Goal: Transaction & Acquisition: Book appointment/travel/reservation

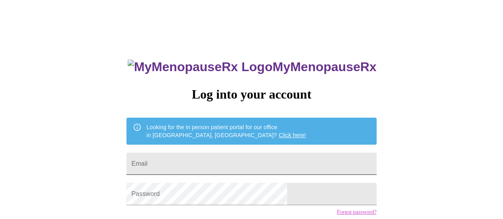
click at [220, 155] on input "Email" at bounding box center [251, 164] width 250 height 22
type input "[EMAIL_ADDRESS][DOMAIN_NAME]"
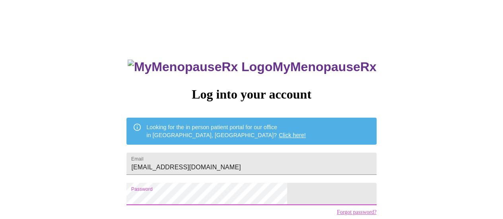
scroll to position [61, 0]
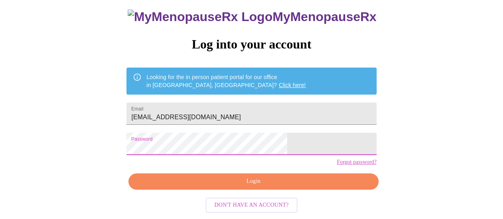
click at [251, 180] on span "Login" at bounding box center [254, 182] width 232 height 10
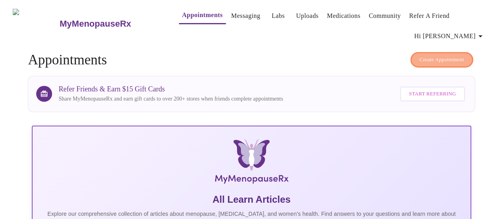
click at [442, 55] on span "Create Appointment" at bounding box center [442, 59] width 45 height 9
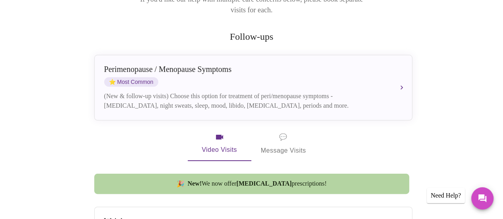
scroll to position [145, 0]
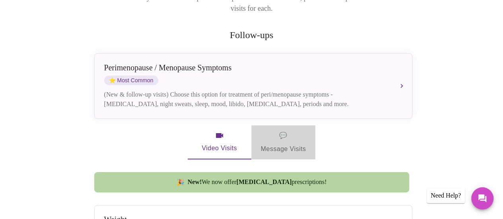
click at [286, 134] on span "💬 Message Visits" at bounding box center [283, 142] width 45 height 25
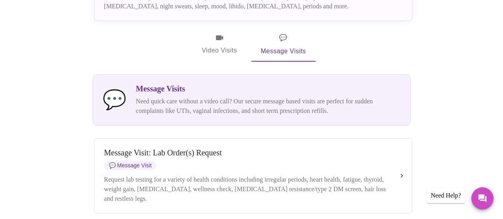
scroll to position [242, 0]
click at [231, 38] on span "Video Visits" at bounding box center [219, 44] width 45 height 23
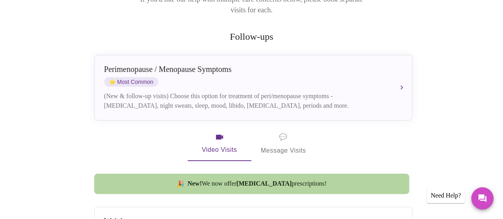
scroll to position [143, 0]
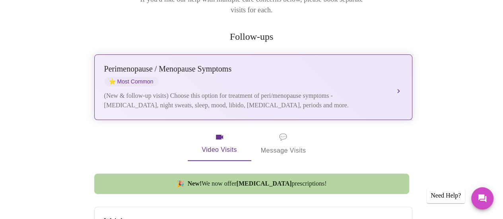
click at [134, 91] on div "(New & follow-up visits) Choose this option for treatment of peri/menopause sym…" at bounding box center [245, 100] width 282 height 19
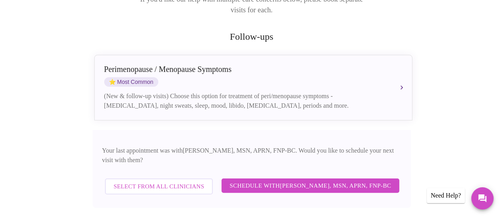
click at [283, 181] on span "Schedule with [PERSON_NAME], MSN, APRN, FNP-BC" at bounding box center [310, 186] width 161 height 10
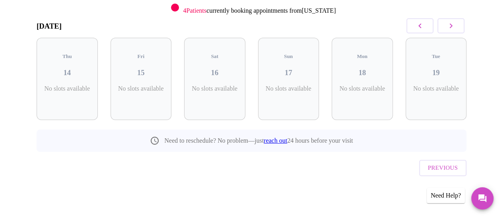
scroll to position [104, 0]
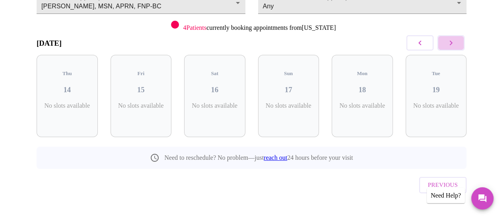
click at [456, 42] on icon "button" at bounding box center [451, 43] width 10 height 10
click at [284, 86] on h3 "28" at bounding box center [289, 90] width 49 height 9
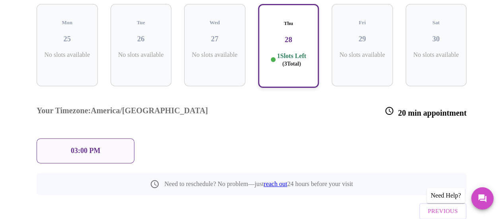
scroll to position [156, 0]
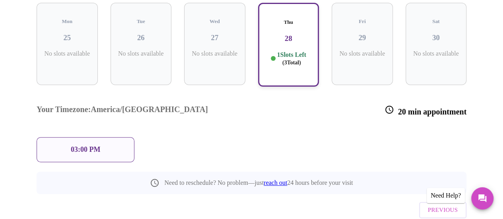
click at [75, 146] on p "03:00 PM" at bounding box center [85, 150] width 29 height 8
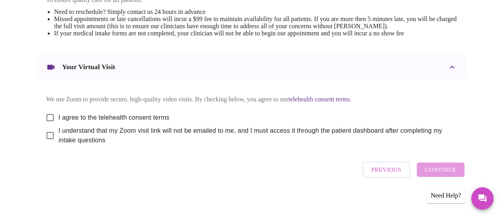
scroll to position [362, 0]
click at [45, 121] on input "I agree to the telehealth consent terms" at bounding box center [50, 117] width 17 height 17
checkbox input "true"
click at [49, 142] on input "I understand that my Zoom visit link will not be emailed to me, and I must acce…" at bounding box center [50, 135] width 17 height 17
checkbox input "true"
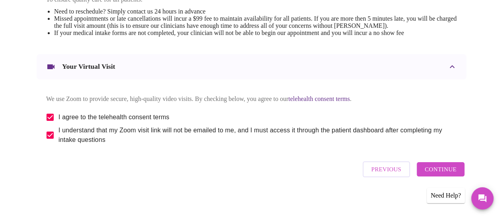
scroll to position [371, 0]
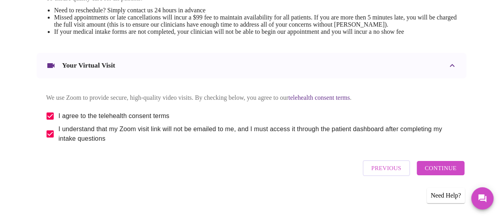
click at [451, 173] on span "Continue" at bounding box center [441, 168] width 32 height 10
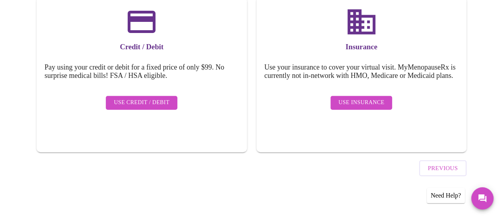
scroll to position [130, 0]
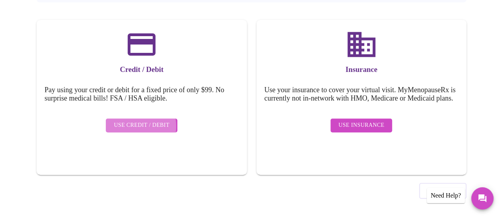
click at [128, 121] on span "Use Credit / Debit" at bounding box center [142, 126] width 56 height 10
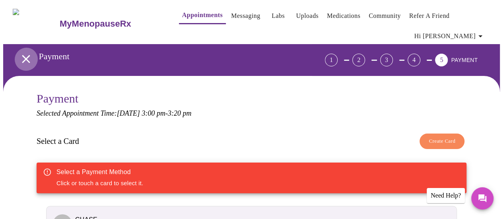
click at [25, 55] on icon "open drawer" at bounding box center [26, 59] width 14 height 14
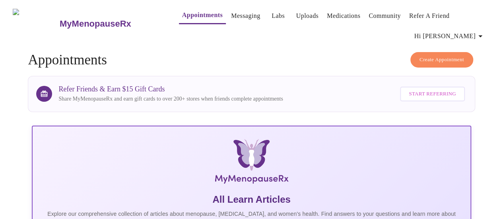
click at [184, 12] on link "Appointments" at bounding box center [202, 15] width 41 height 11
click at [434, 58] on span "Create Appointment" at bounding box center [442, 59] width 45 height 9
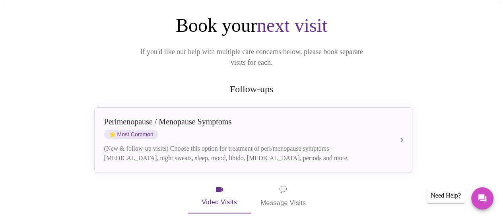
scroll to position [92, 0]
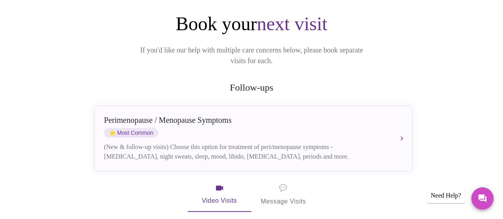
click at [207, 116] on div "[MEDICAL_DATA] / Menopause Symptoms ⭐ Most Common" at bounding box center [245, 127] width 282 height 22
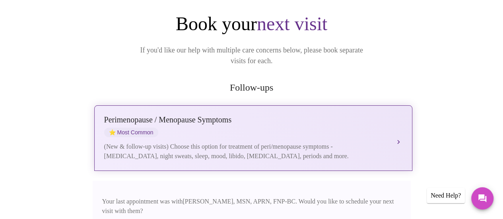
click at [398, 127] on button "[MEDICAL_DATA] / Menopause Symptoms ⭐ Most Common (New & follow-up visits) Choo…" at bounding box center [253, 138] width 318 height 66
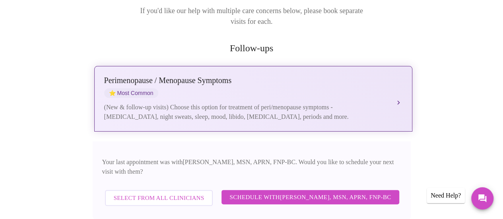
scroll to position [133, 0]
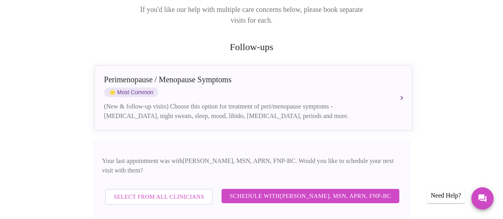
click at [313, 191] on span "Schedule with [PERSON_NAME], MSN, APRN, FNP-BC" at bounding box center [310, 196] width 161 height 10
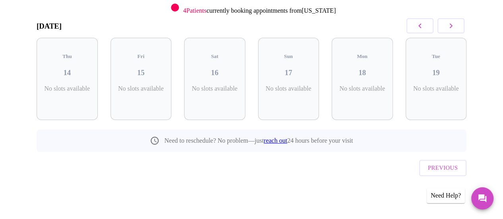
scroll to position [104, 0]
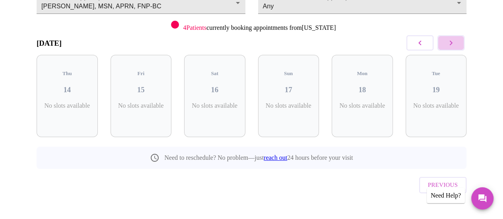
click at [456, 39] on icon "button" at bounding box center [451, 43] width 10 height 10
click at [287, 86] on h3 "28" at bounding box center [289, 90] width 49 height 9
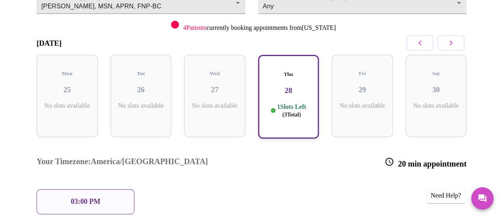
click at [74, 198] on p "03:00 PM" at bounding box center [85, 202] width 29 height 8
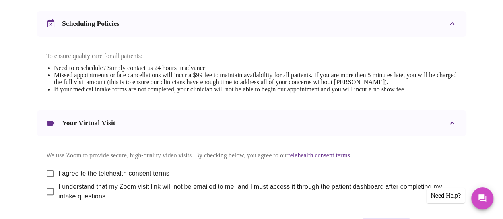
scroll to position [371, 0]
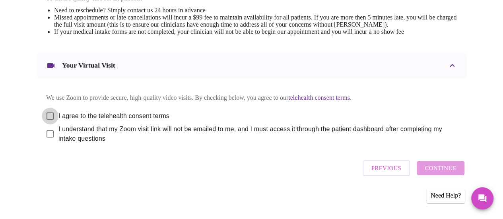
click at [46, 110] on input "I agree to the telehealth consent terms" at bounding box center [50, 116] width 17 height 17
checkbox input "true"
click at [47, 134] on input "I understand that my Zoom visit link will not be emailed to me, and I must acce…" at bounding box center [50, 134] width 17 height 17
checkbox input "true"
click at [457, 169] on span "Continue" at bounding box center [441, 168] width 32 height 10
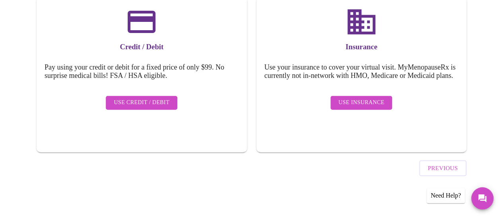
scroll to position [130, 0]
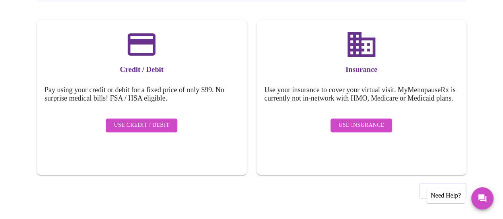
click at [371, 129] on span "Use Insurance" at bounding box center [362, 126] width 46 height 10
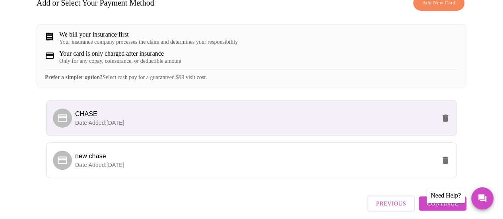
scroll to position [179, 0]
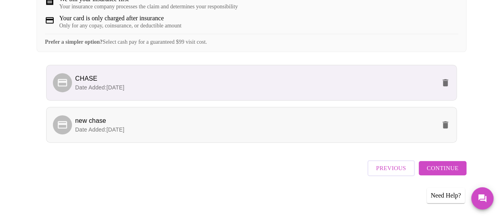
click at [204, 132] on p "Date Added: [DATE]" at bounding box center [255, 130] width 361 height 8
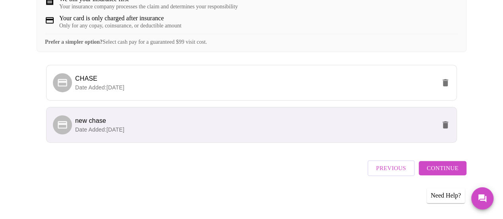
click at [454, 171] on span "Continue" at bounding box center [443, 168] width 32 height 10
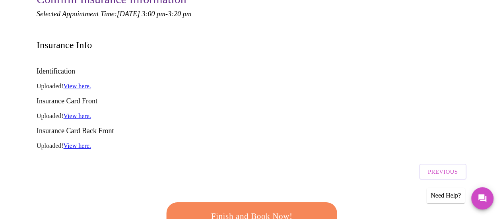
scroll to position [101, 0]
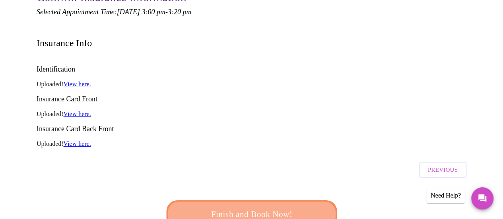
click at [255, 207] on span "Finish and Book Now!" at bounding box center [251, 214] width 147 height 15
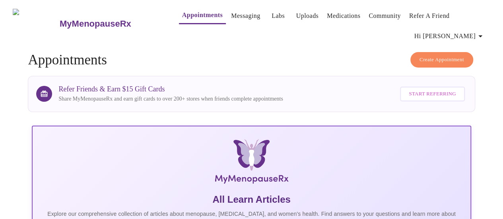
click at [183, 16] on link "Appointments" at bounding box center [202, 15] width 41 height 11
